Goal: Transaction & Acquisition: Obtain resource

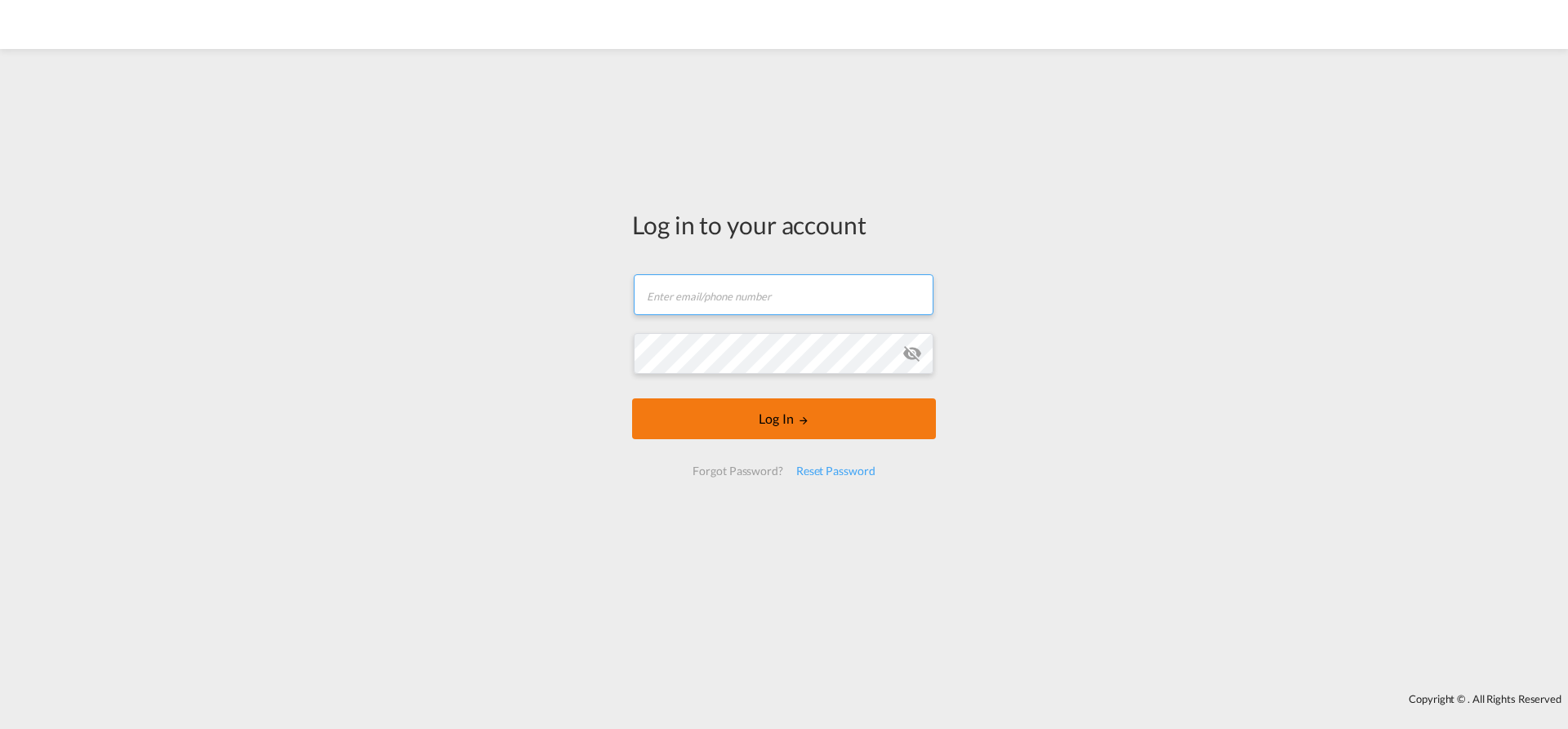
type input "[EMAIL_ADDRESS][PERSON_NAME][DOMAIN_NAME]"
click at [746, 435] on button "Log In" at bounding box center [784, 419] width 304 height 41
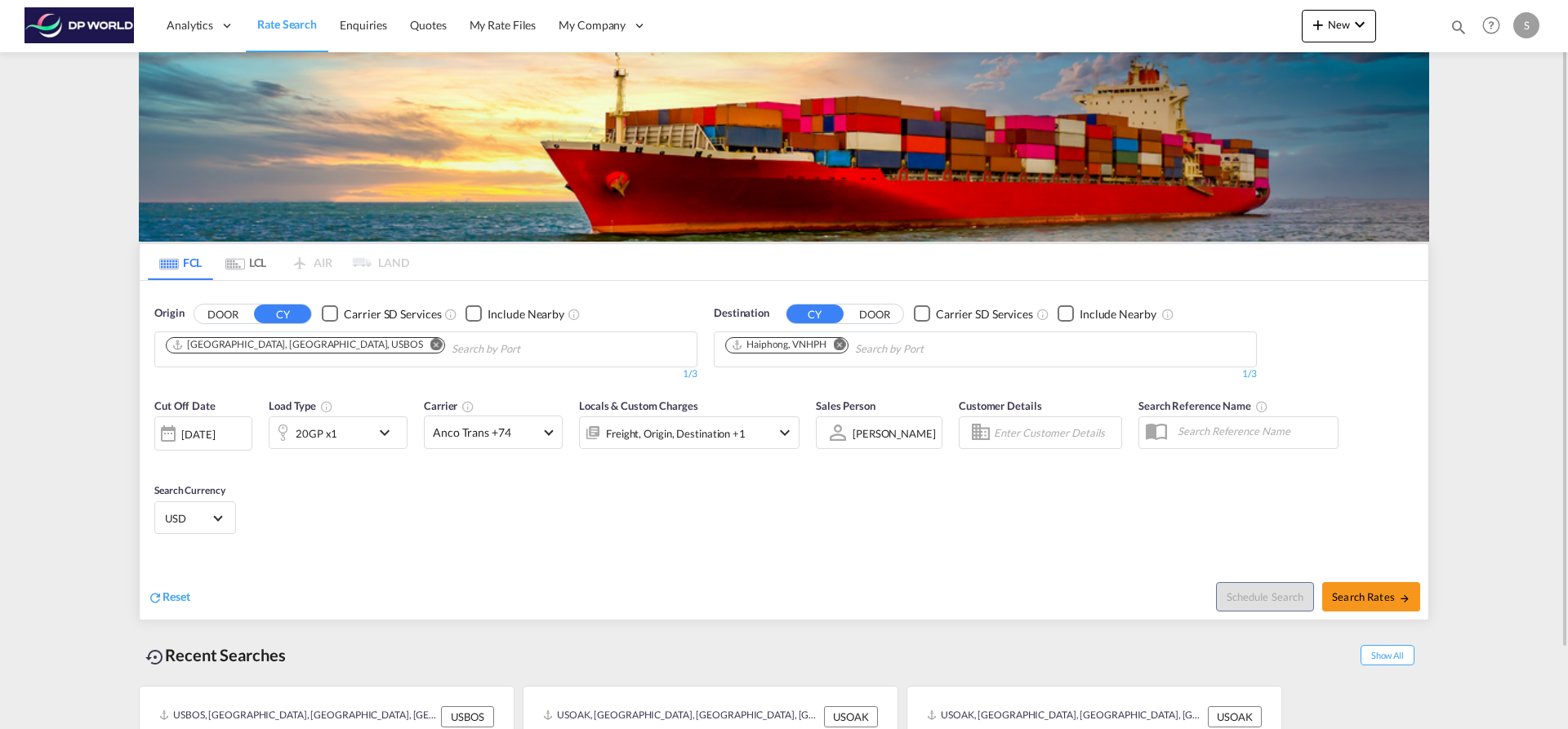
click at [431, 345] on md-icon "Remove" at bounding box center [436, 344] width 12 height 12
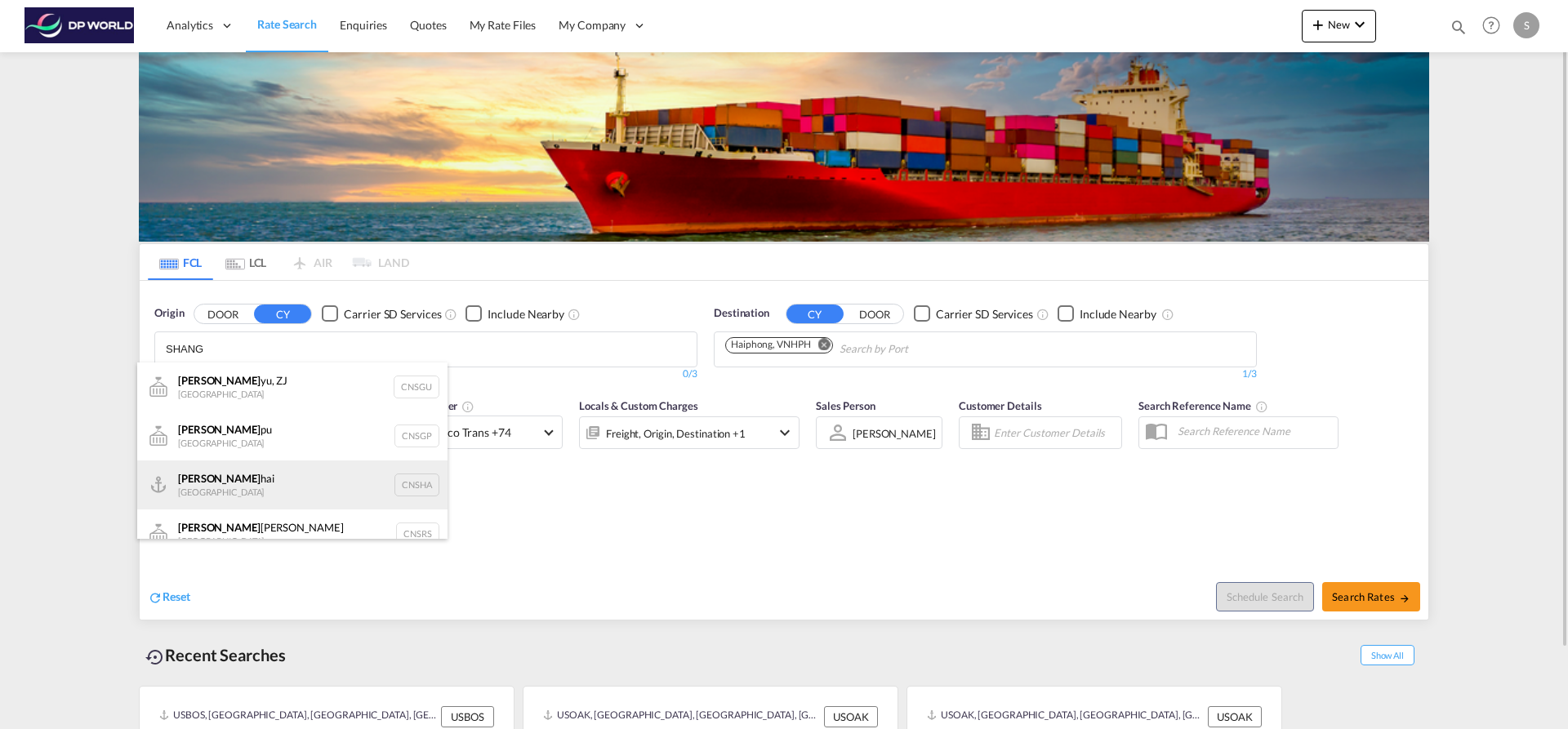
type input "SHANG"
click at [251, 468] on div "Shang hai China CNSHA" at bounding box center [292, 484] width 311 height 49
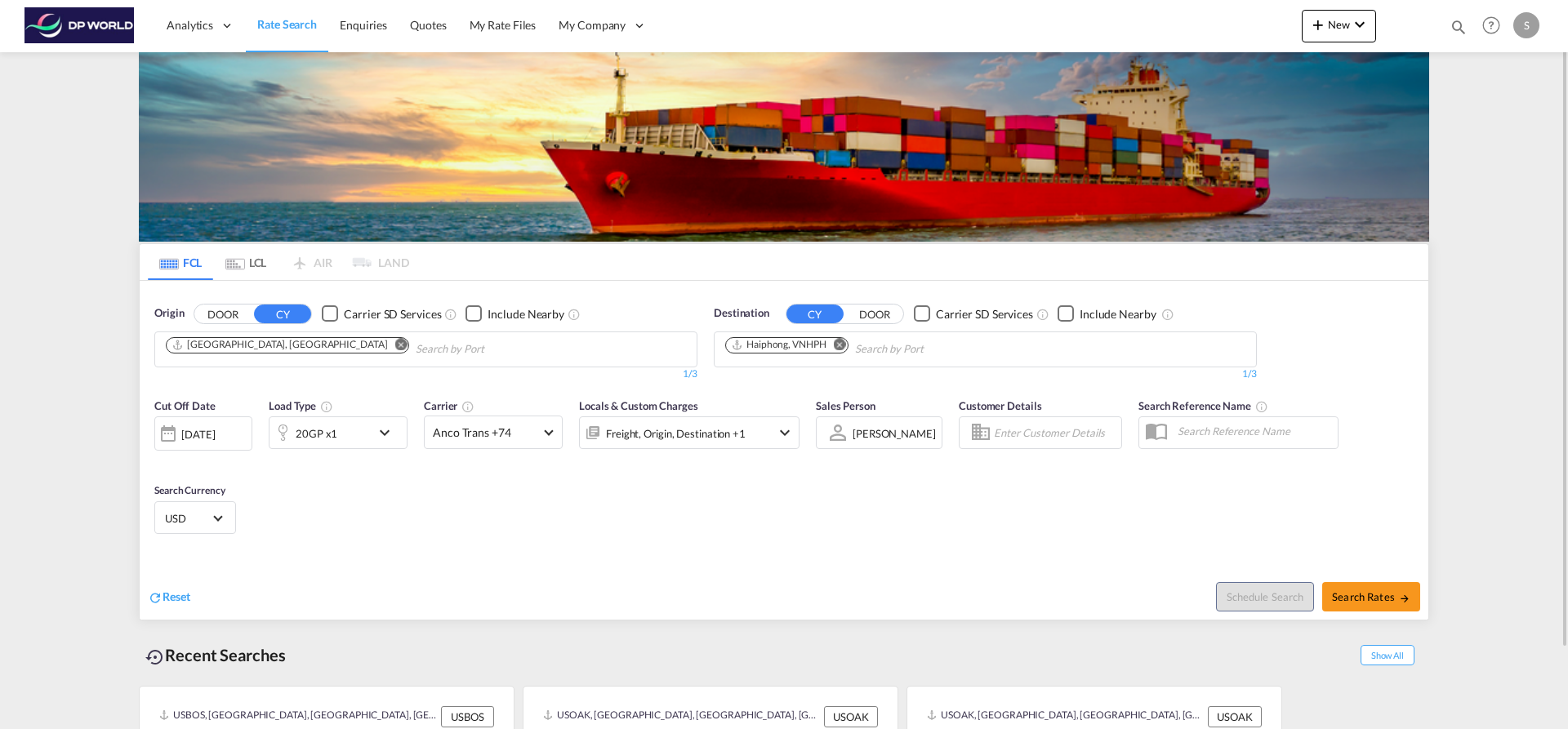
click at [837, 345] on md-icon "Remove" at bounding box center [839, 344] width 12 height 12
click at [837, 345] on input "Chips input." at bounding box center [803, 349] width 155 height 26
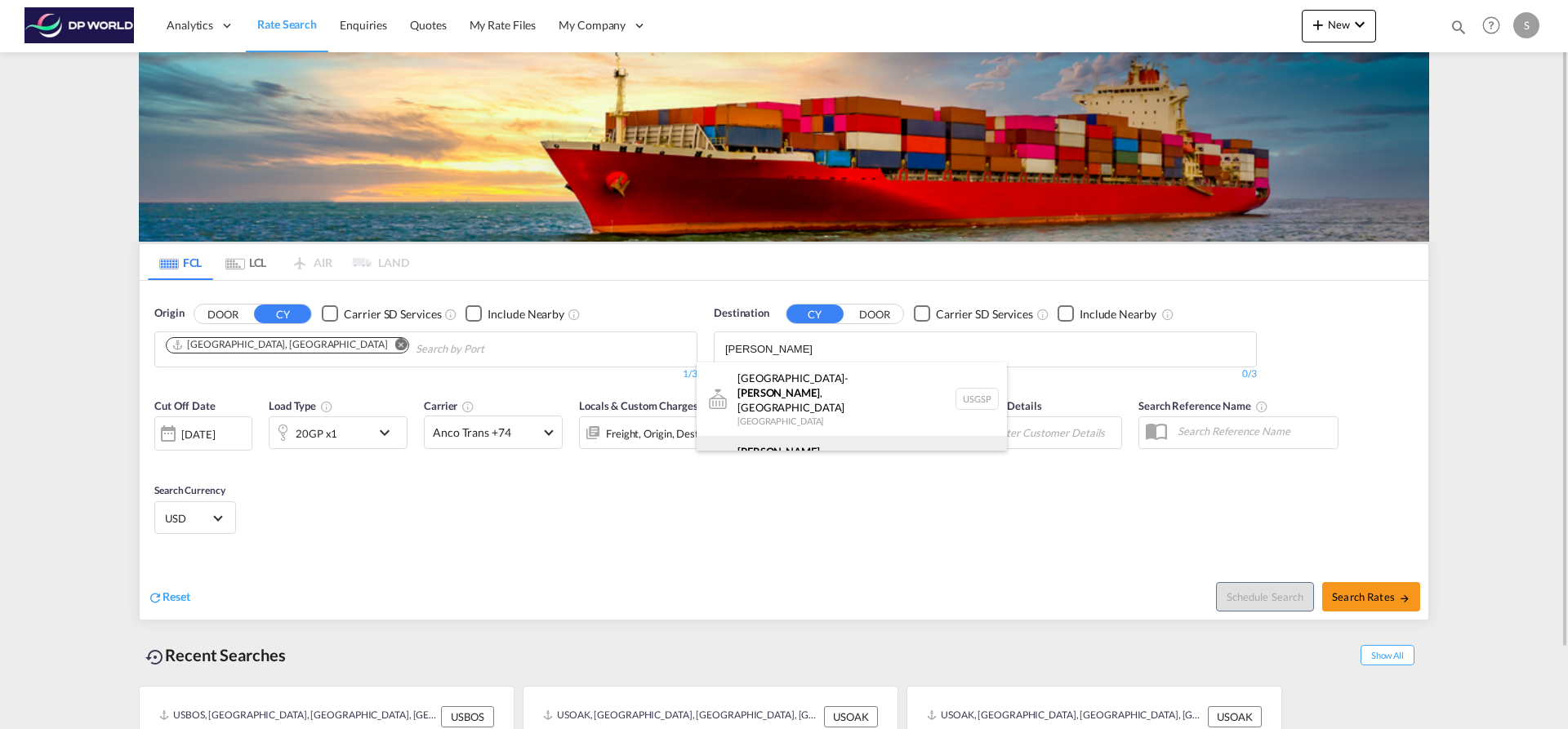
type input "[PERSON_NAME]"
click at [783, 442] on div "Greer , [GEOGRAPHIC_DATA] [GEOGRAPHIC_DATA] USGXX" at bounding box center [852, 466] width 311 height 59
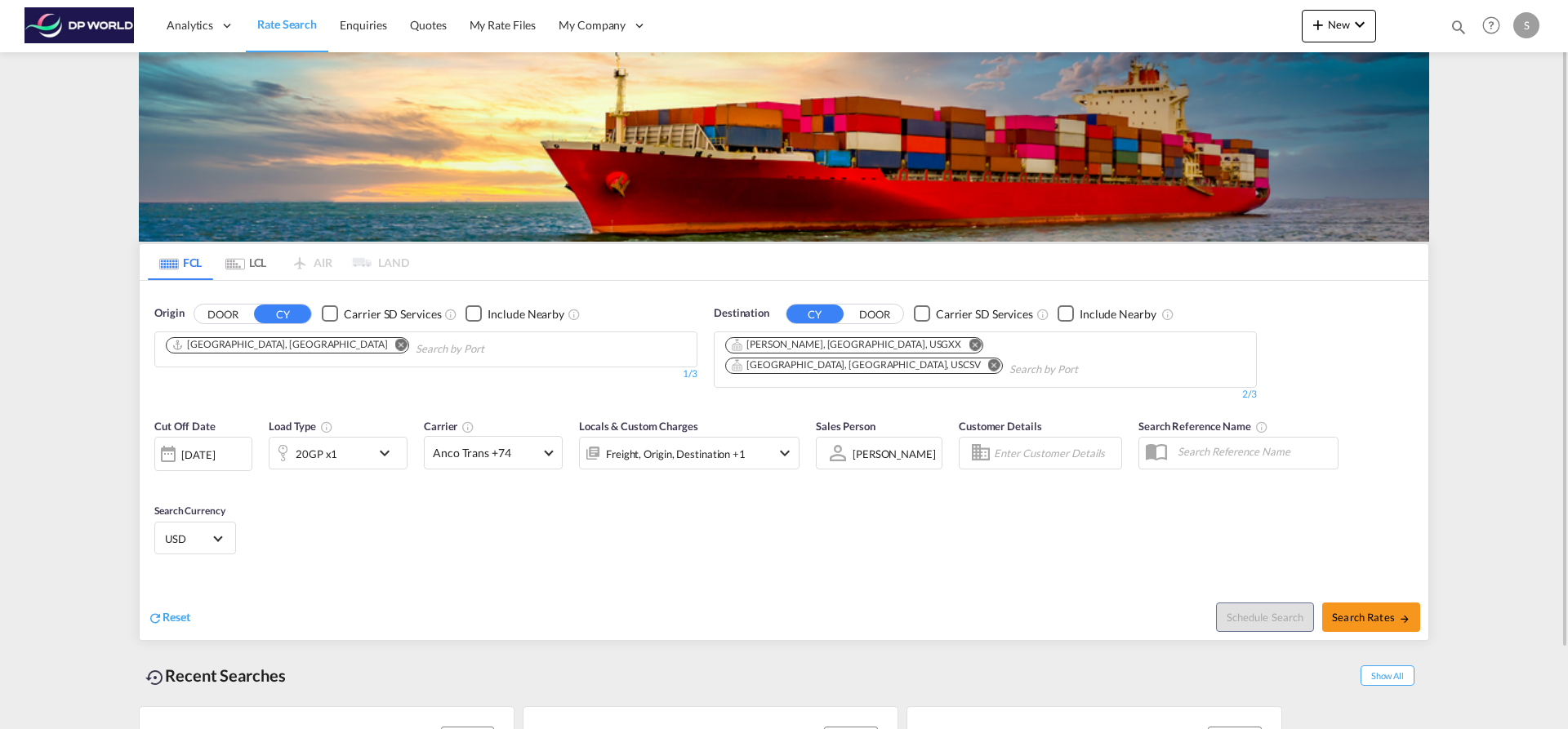
click at [978, 358] on button "Remove" at bounding box center [990, 367] width 25 height 17
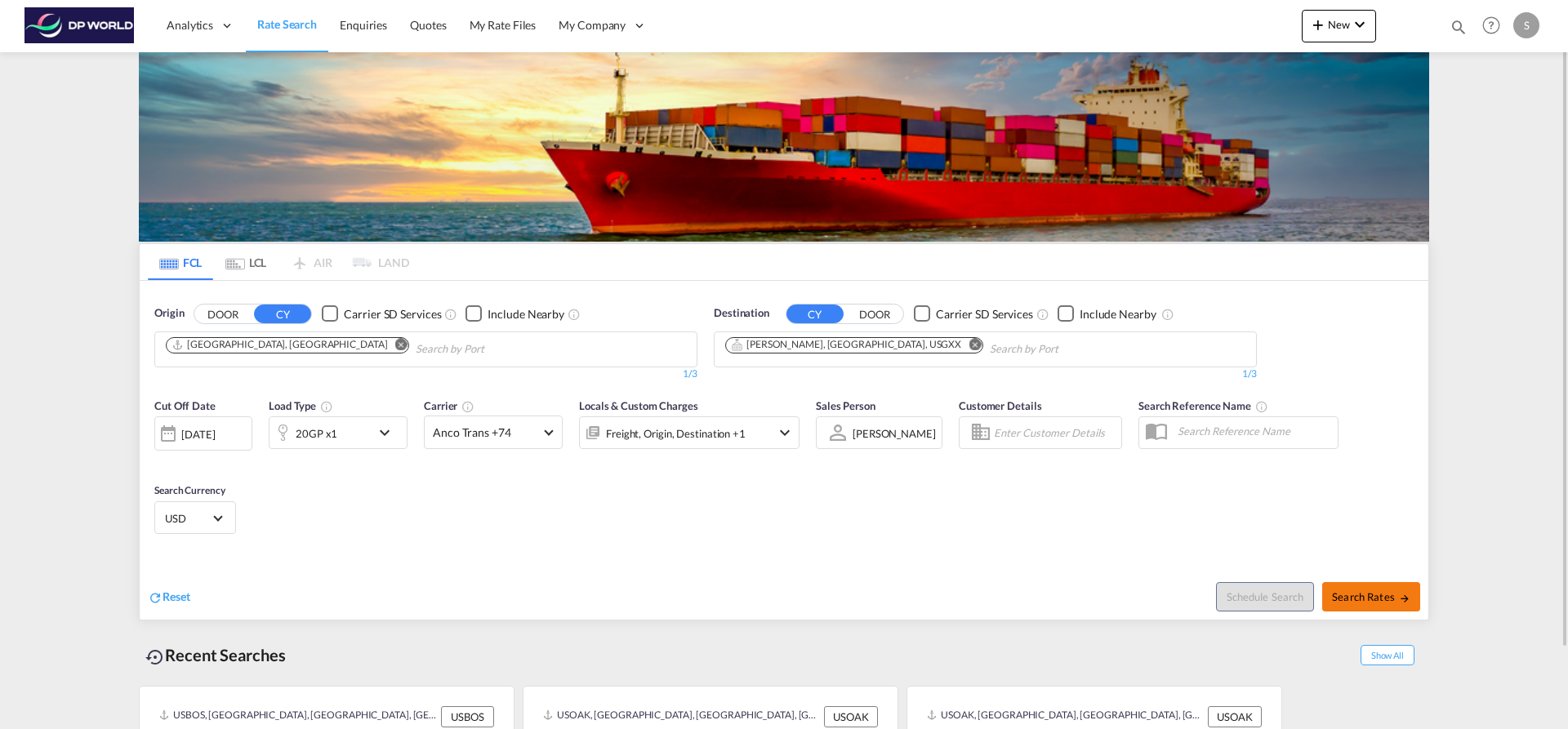
click at [1398, 591] on span "Search Rates" at bounding box center [1371, 597] width 79 height 13
type input "CNSHA to USGXX / [DATE]"
